Goal: Transaction & Acquisition: Purchase product/service

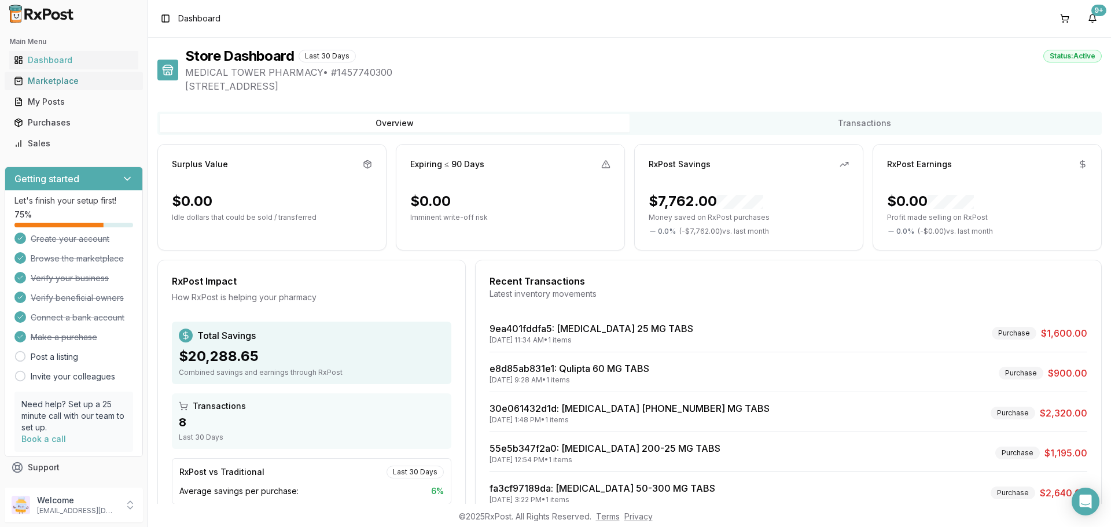
click at [53, 84] on div "Marketplace" at bounding box center [74, 81] width 120 height 12
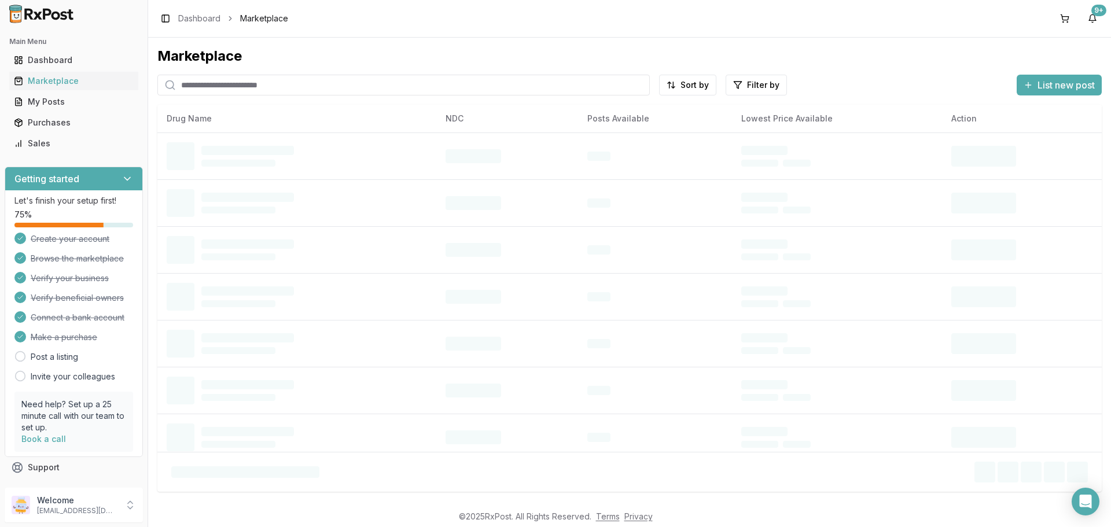
click at [239, 87] on input "search" at bounding box center [403, 85] width 492 height 21
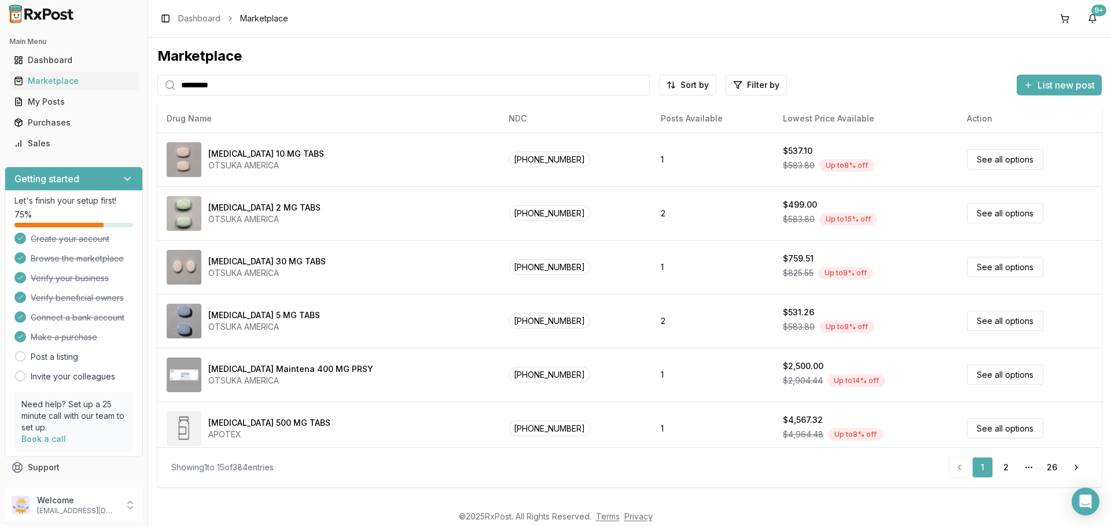
type input "*********"
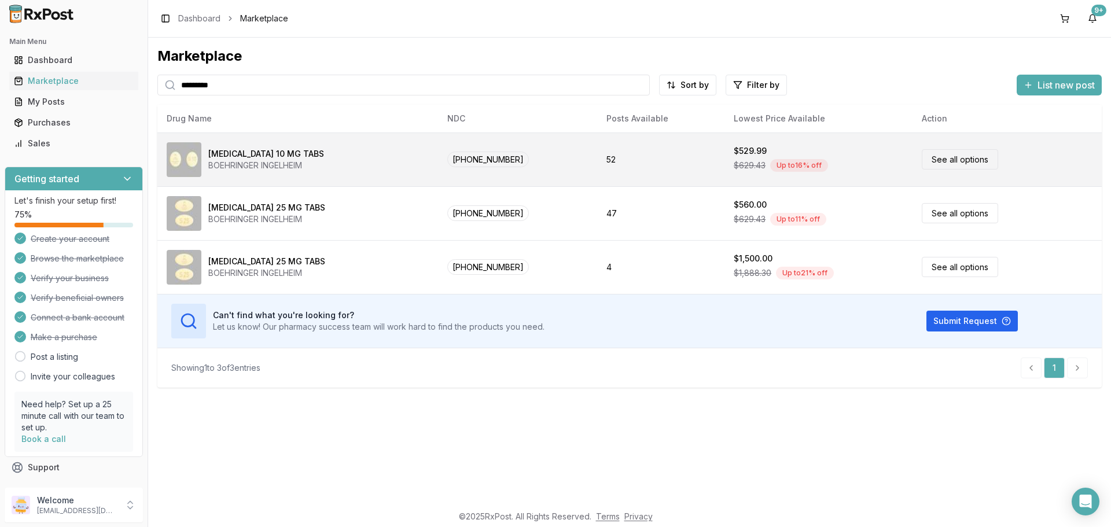
click at [553, 156] on td "[PHONE_NUMBER]" at bounding box center [517, 160] width 159 height 54
click at [289, 165] on div "BOEHRINGER INGELHEIM" at bounding box center [266, 166] width 116 height 12
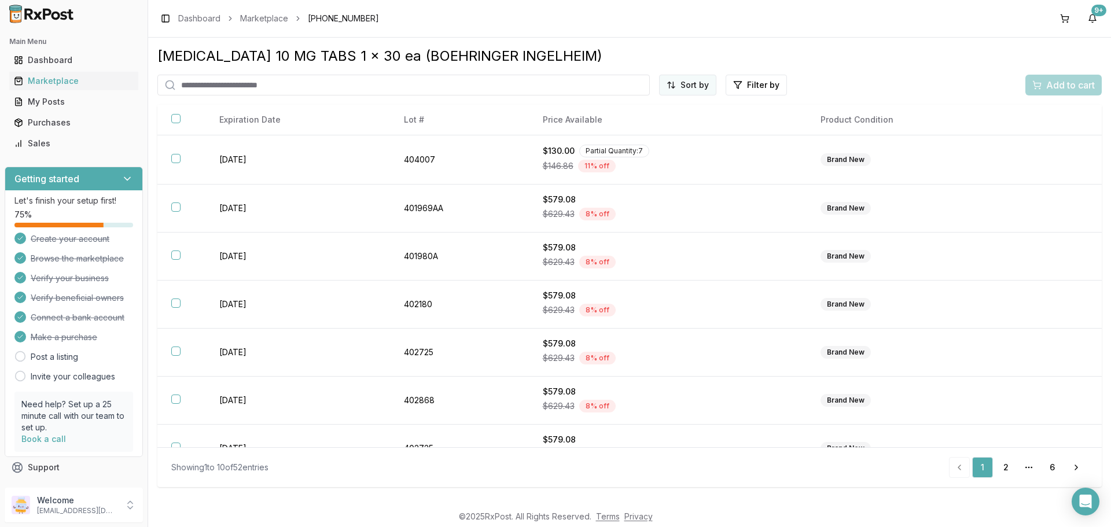
click at [689, 82] on html "Main Menu Dashboard Marketplace My Posts Purchases Sales Getting started Let's …" at bounding box center [555, 263] width 1111 height 527
click at [639, 129] on div "Price (Low to High)" at bounding box center [660, 128] width 110 height 19
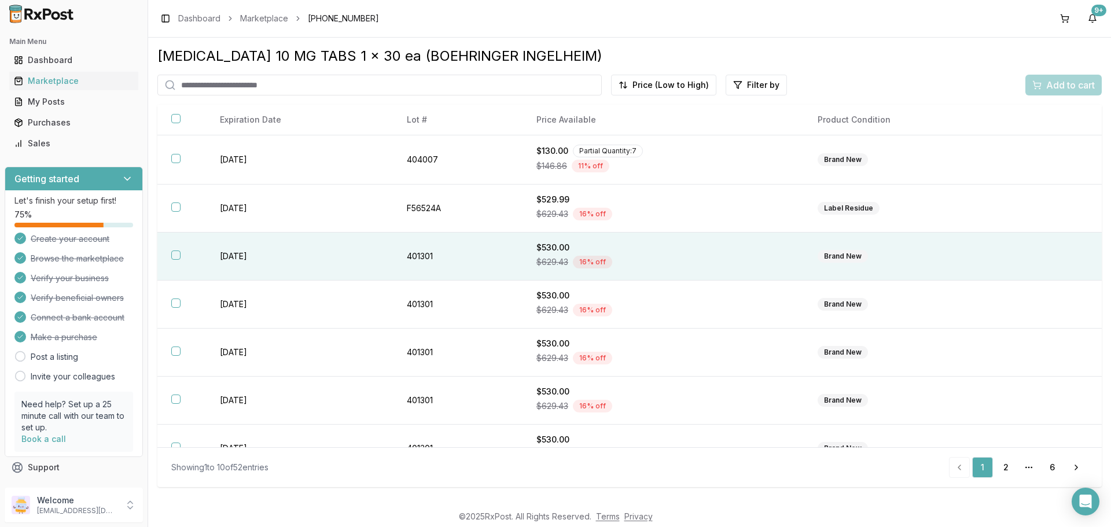
click at [170, 258] on th at bounding box center [181, 257] width 49 height 48
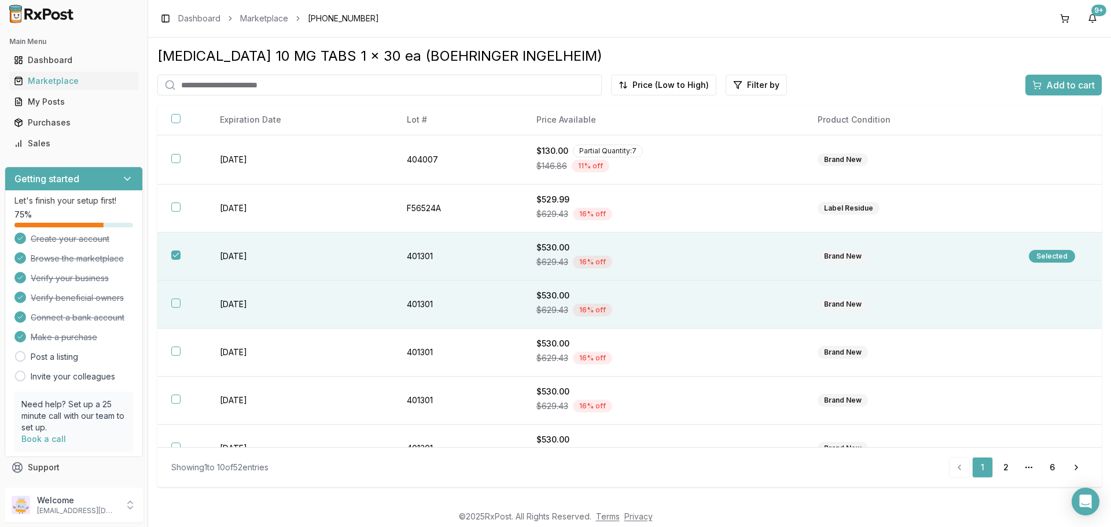
click at [175, 302] on button "button" at bounding box center [175, 303] width 9 height 9
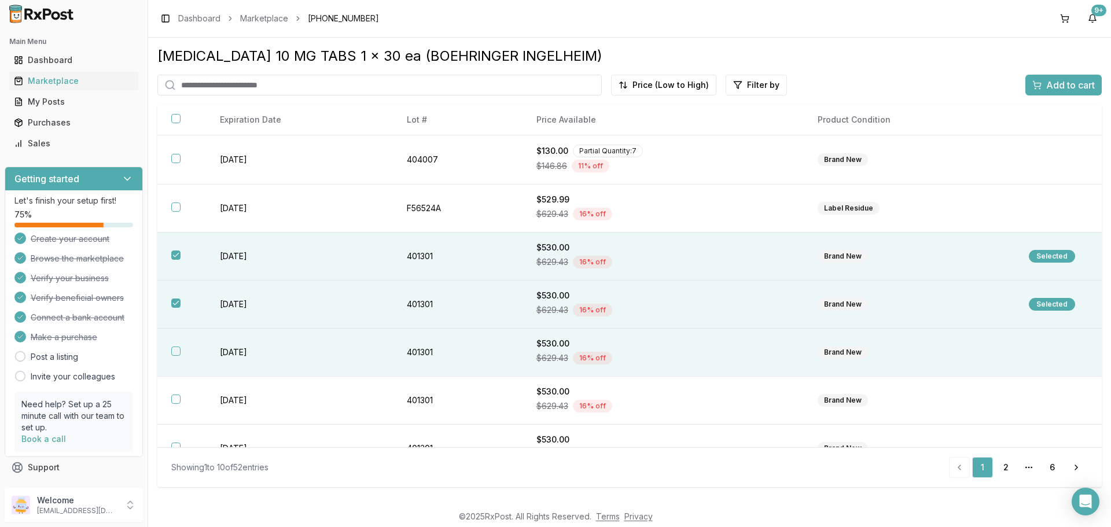
click at [182, 358] on th at bounding box center [181, 353] width 49 height 48
click at [1060, 80] on span "Add to cart" at bounding box center [1070, 85] width 49 height 14
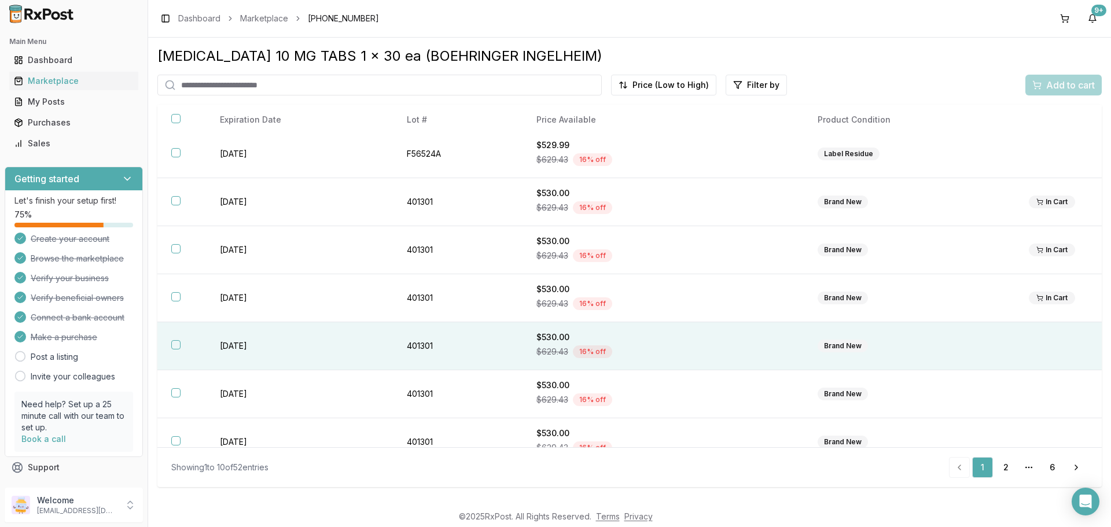
scroll to position [53, 0]
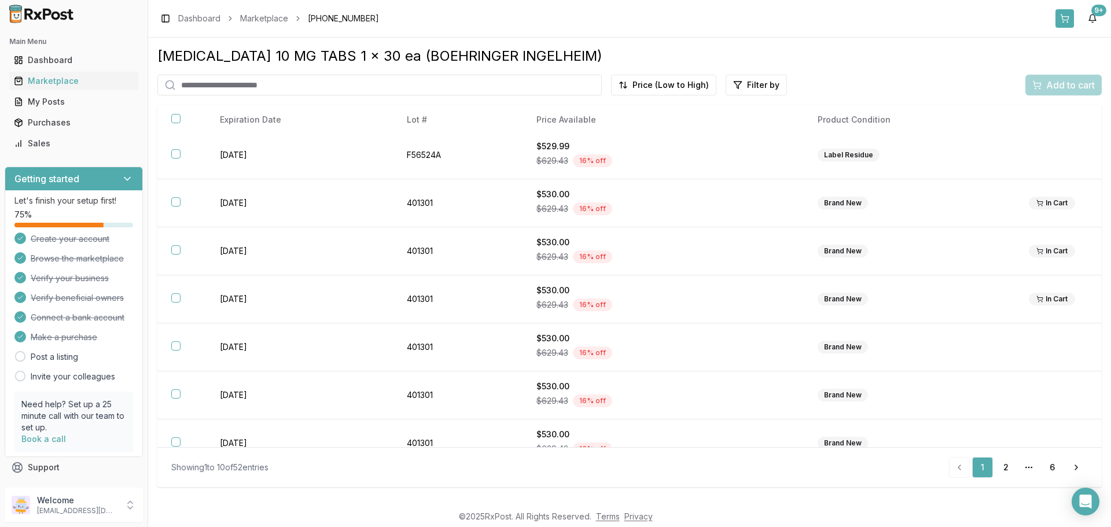
click at [1066, 17] on button at bounding box center [1065, 18] width 19 height 19
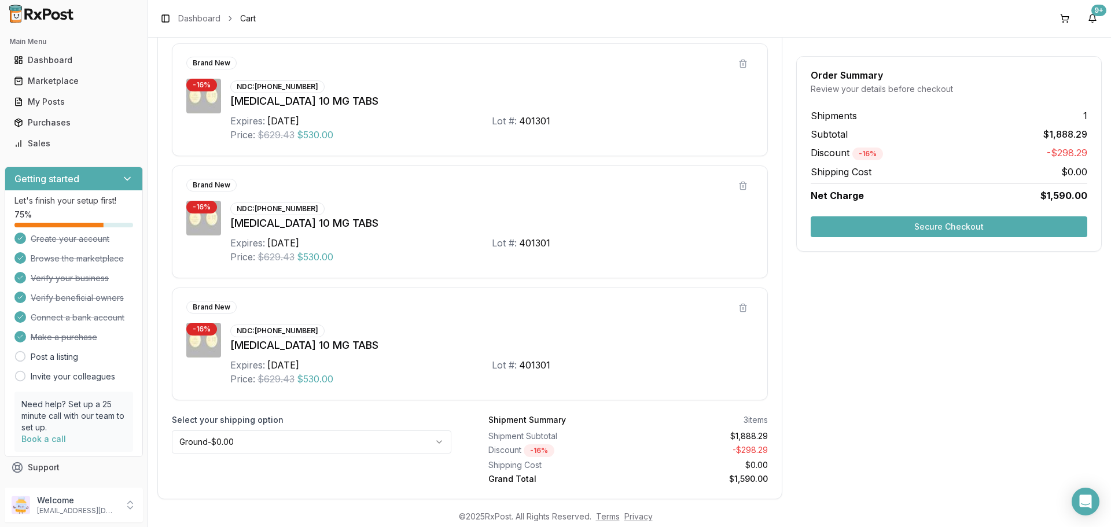
scroll to position [289, 0]
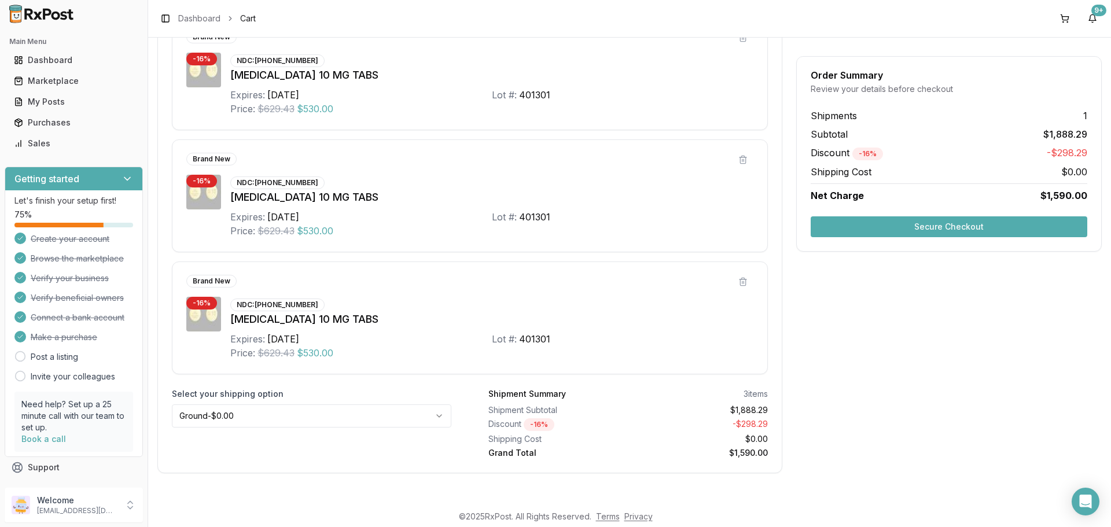
click at [950, 227] on button "Secure Checkout" at bounding box center [949, 226] width 277 height 21
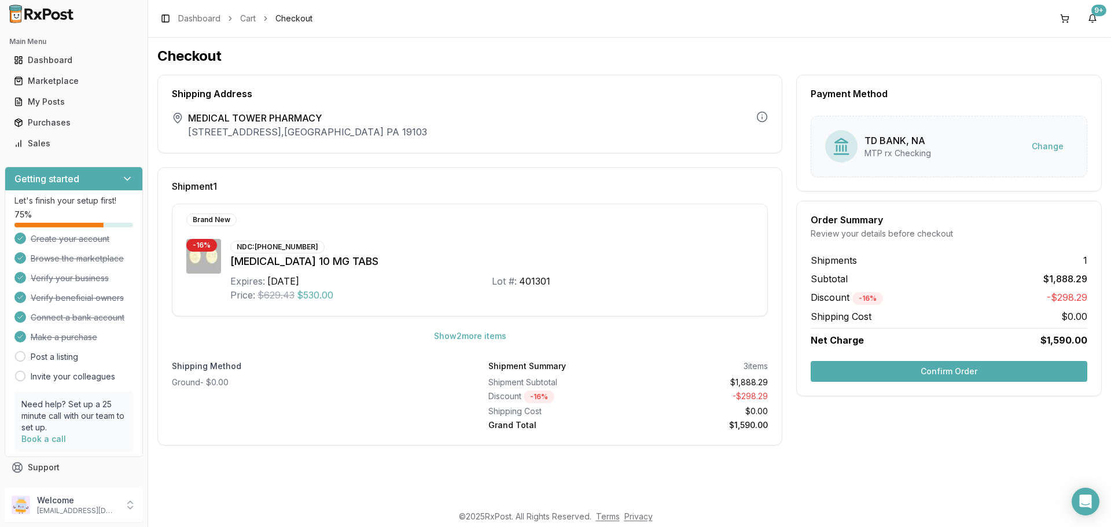
click at [928, 369] on button "Confirm Order" at bounding box center [949, 371] width 277 height 21
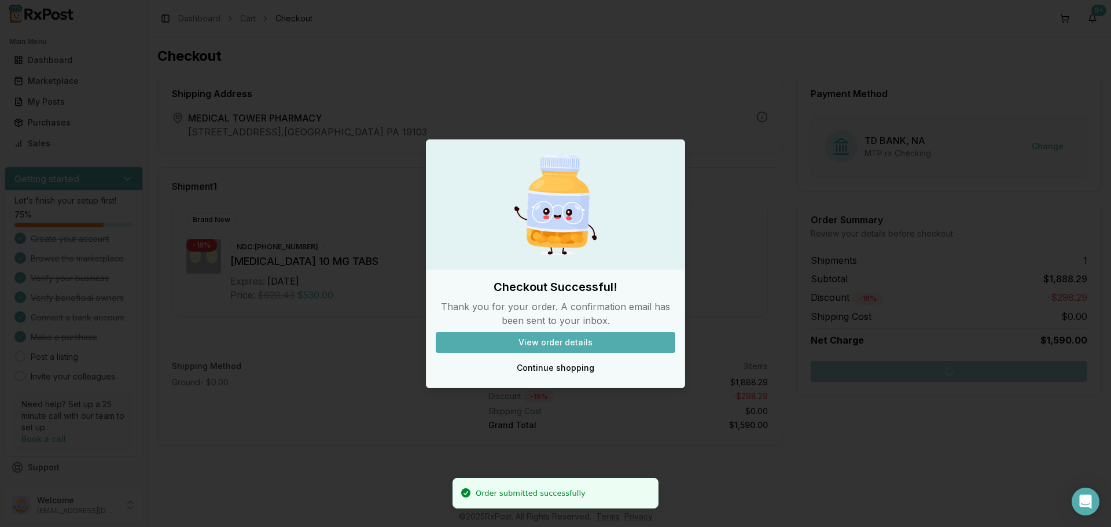
click at [557, 342] on button "View order details" at bounding box center [556, 342] width 240 height 21
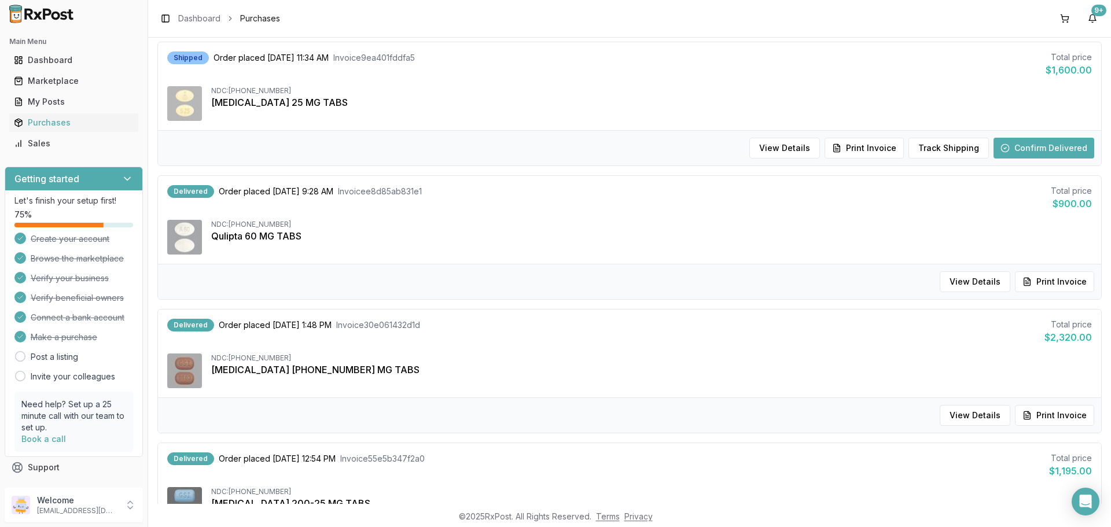
scroll to position [289, 0]
